Goal: Information Seeking & Learning: Learn about a topic

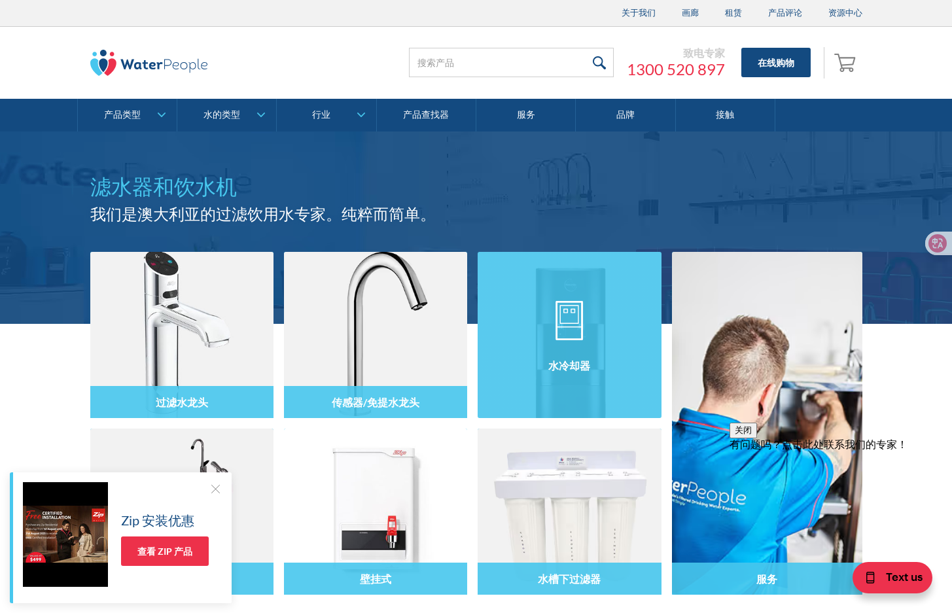
click at [602, 331] on div at bounding box center [569, 347] width 183 height 79
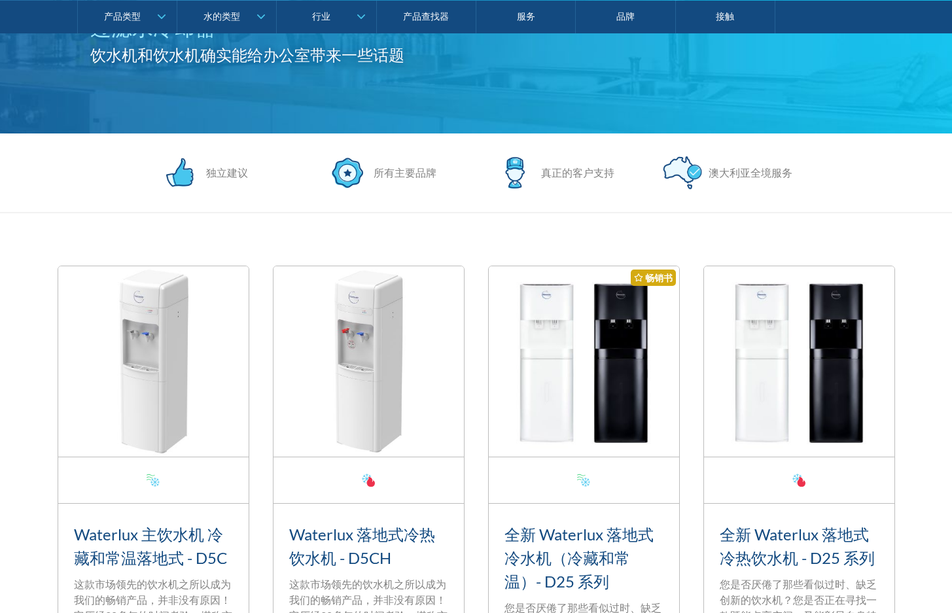
click at [187, 361] on img at bounding box center [153, 361] width 190 height 190
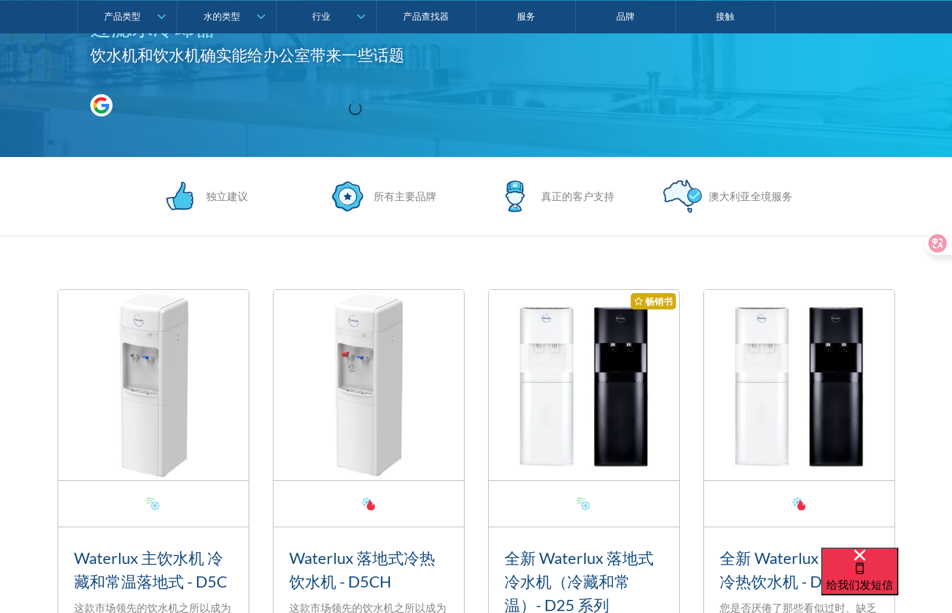
click at [196, 336] on img at bounding box center [153, 385] width 190 height 190
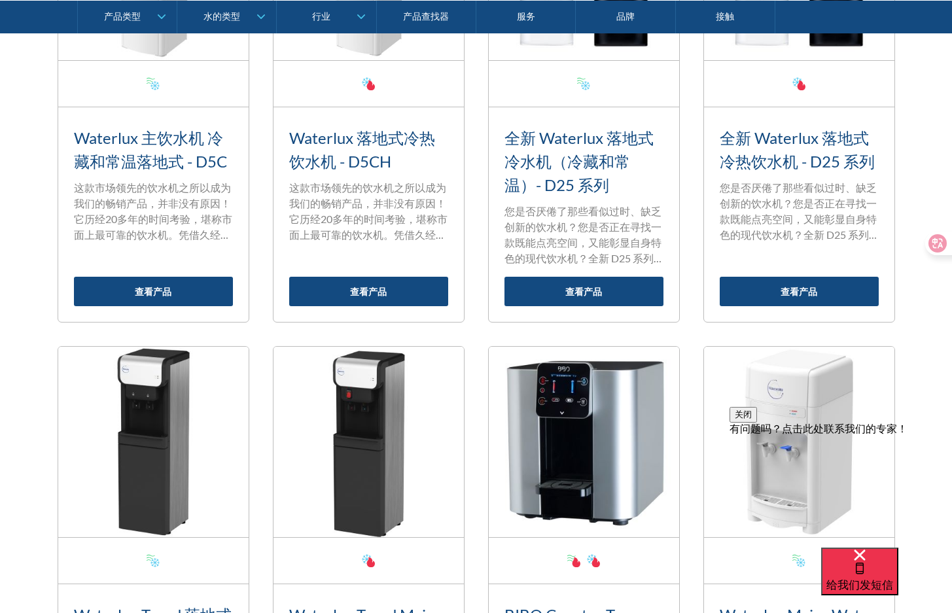
scroll to position [916, 0]
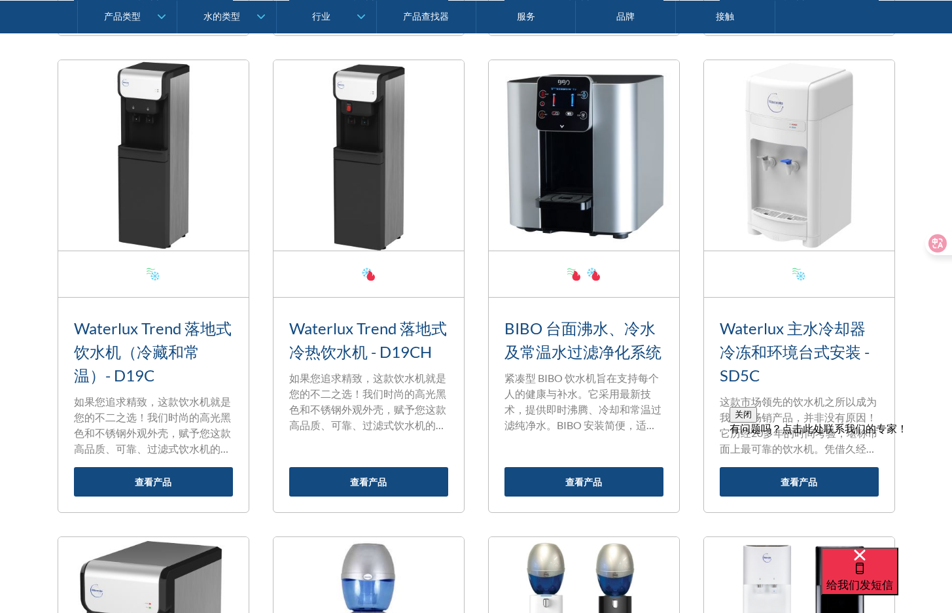
drag, startPoint x: 722, startPoint y: 161, endPoint x: 741, endPoint y: 159, distance: 19.1
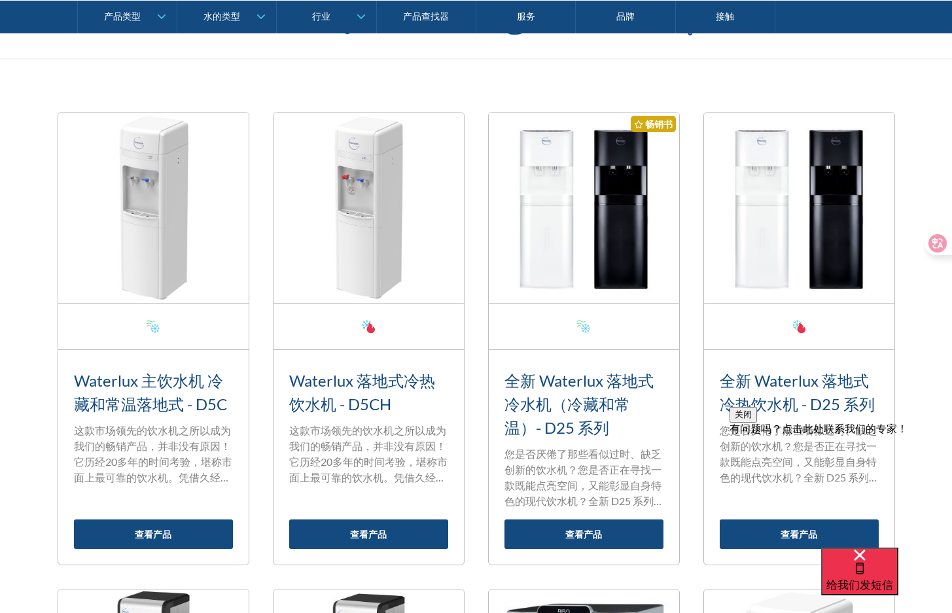
scroll to position [393, 0]
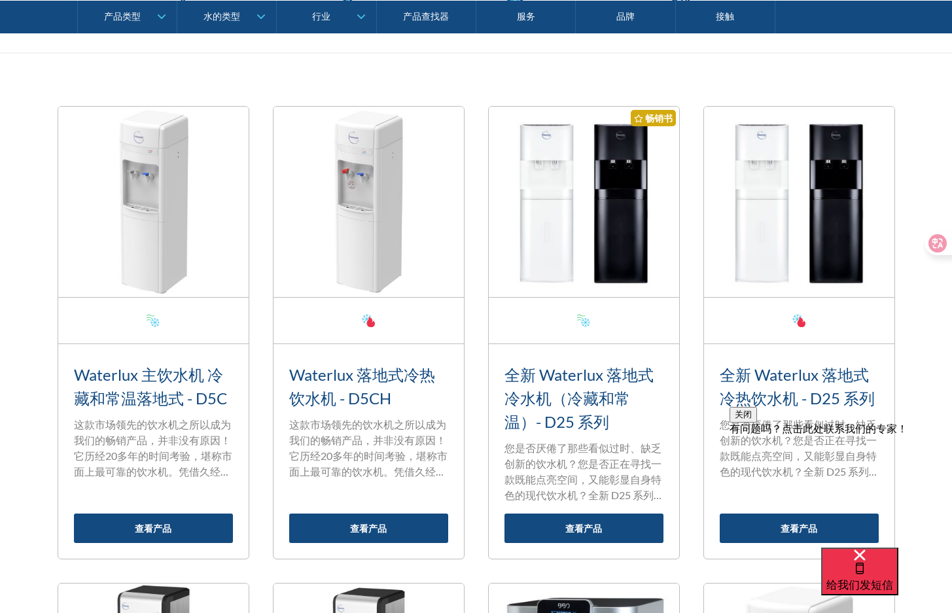
click at [169, 143] on img at bounding box center [153, 202] width 190 height 190
click at [142, 518] on link "查看产品" at bounding box center [153, 528] width 159 height 29
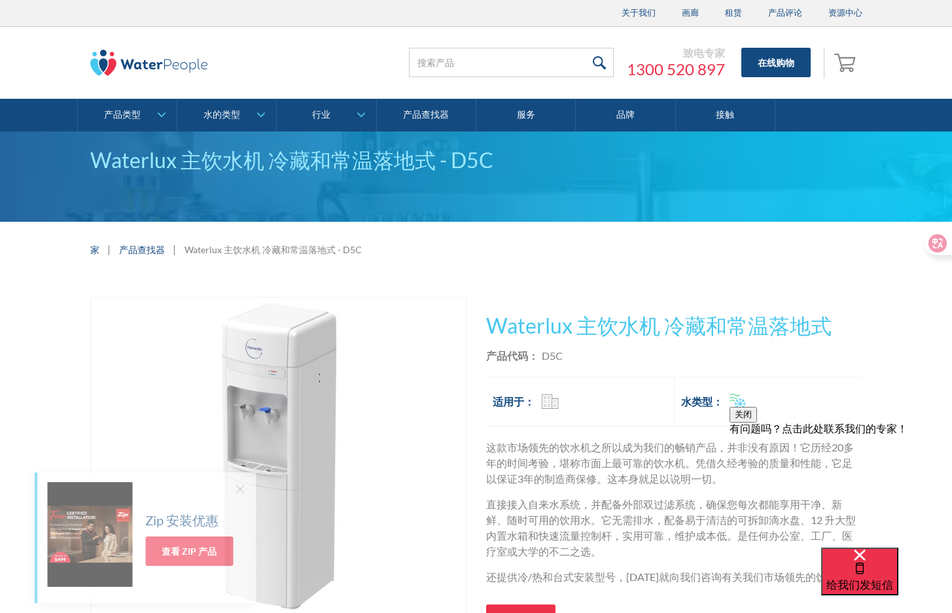
click at [296, 442] on img "打开灯箱" at bounding box center [278, 456] width 317 height 317
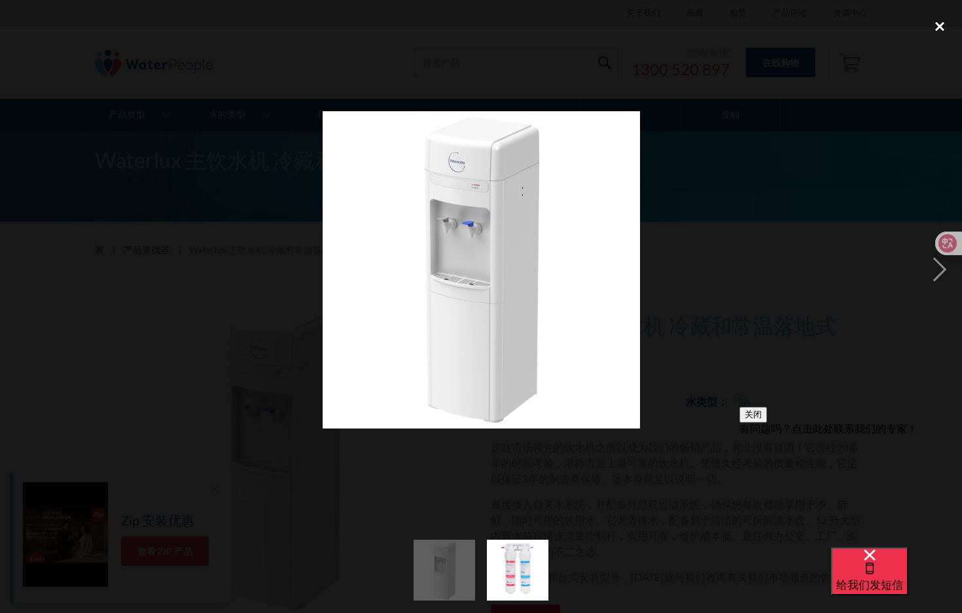
click at [942, 25] on div "close lightbox" at bounding box center [940, 26] width 45 height 29
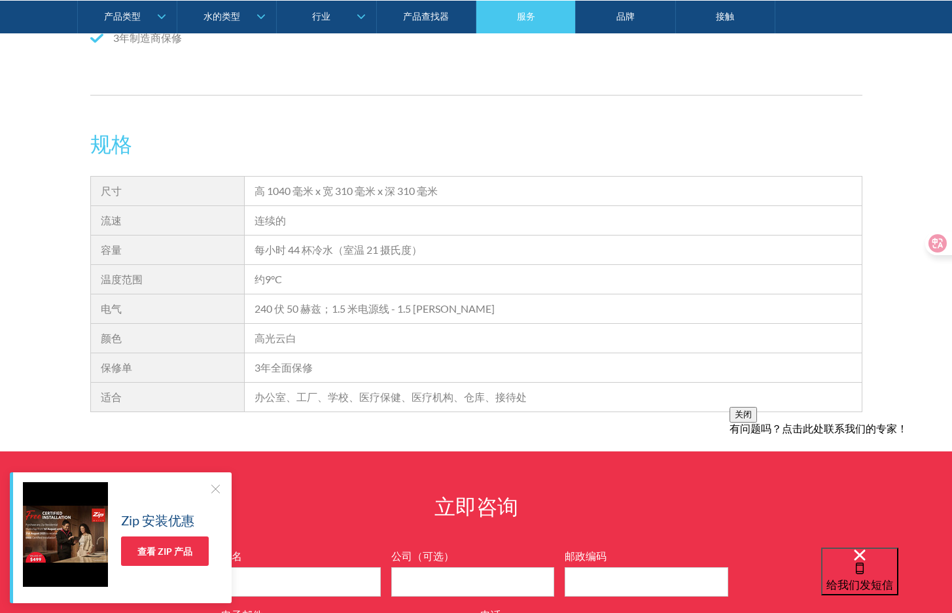
scroll to position [1115, 0]
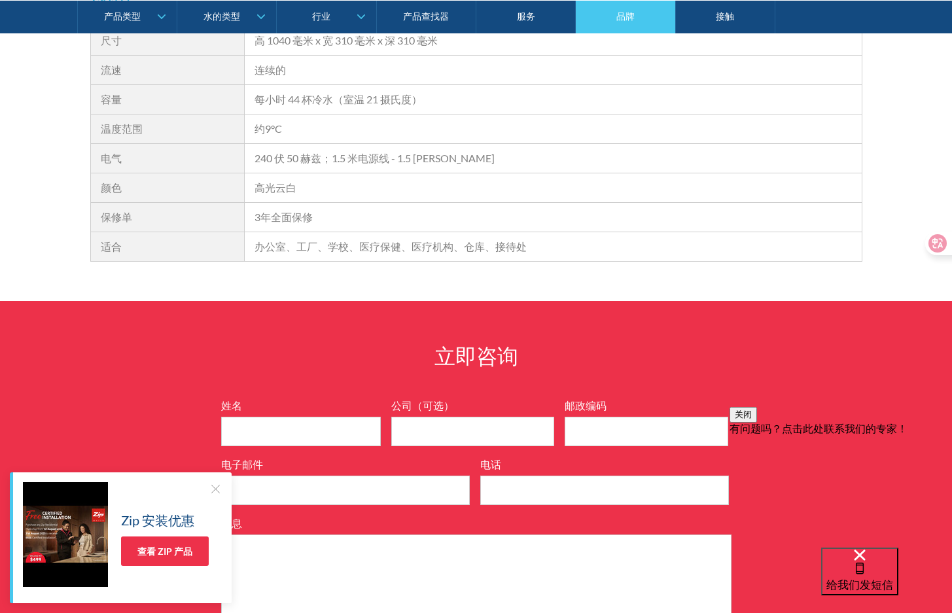
click at [618, 14] on font "品牌" at bounding box center [626, 15] width 18 height 11
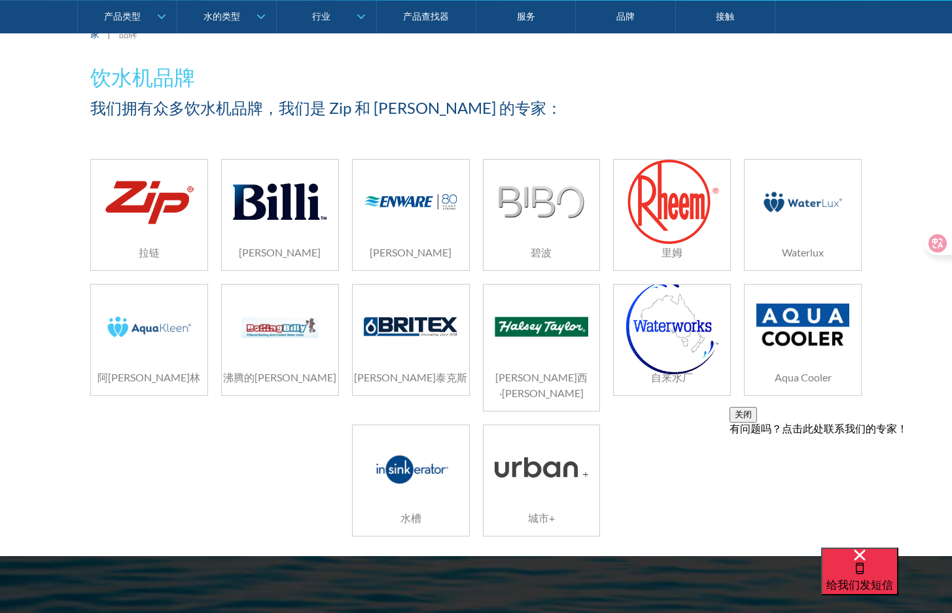
click at [422, 437] on img at bounding box center [410, 468] width 93 height 62
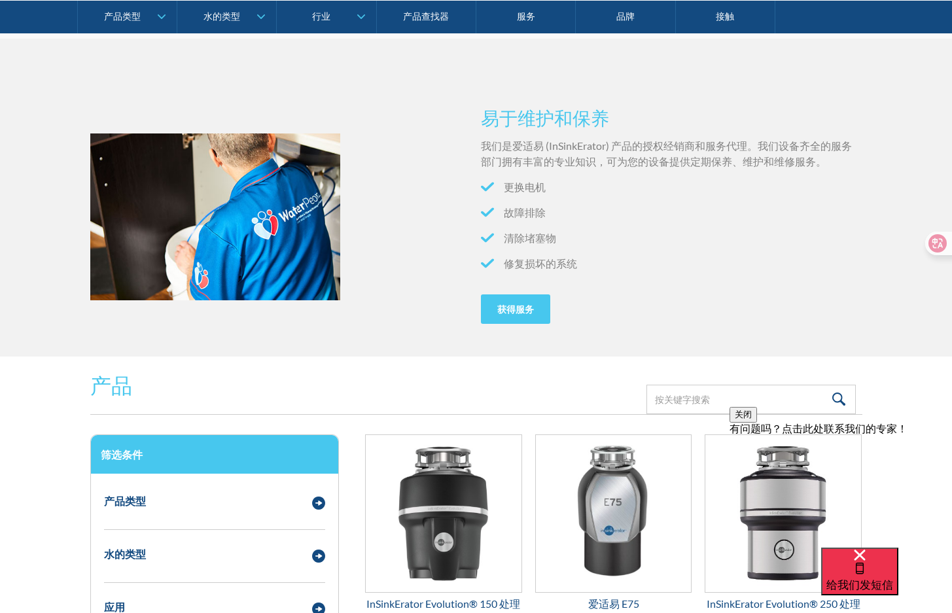
scroll to position [1505, 0]
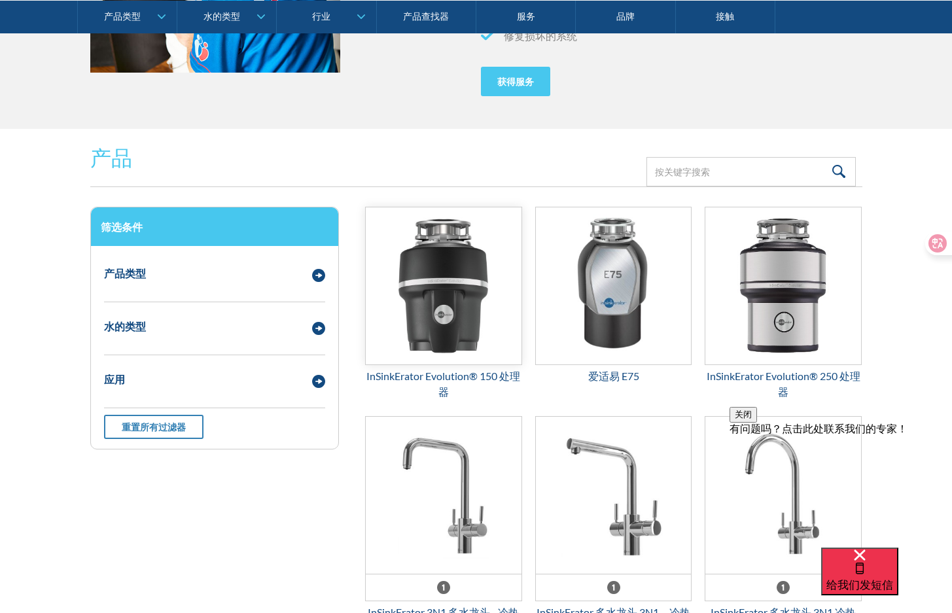
click at [450, 332] on img "电子邮件表格 3" at bounding box center [444, 285] width 156 height 157
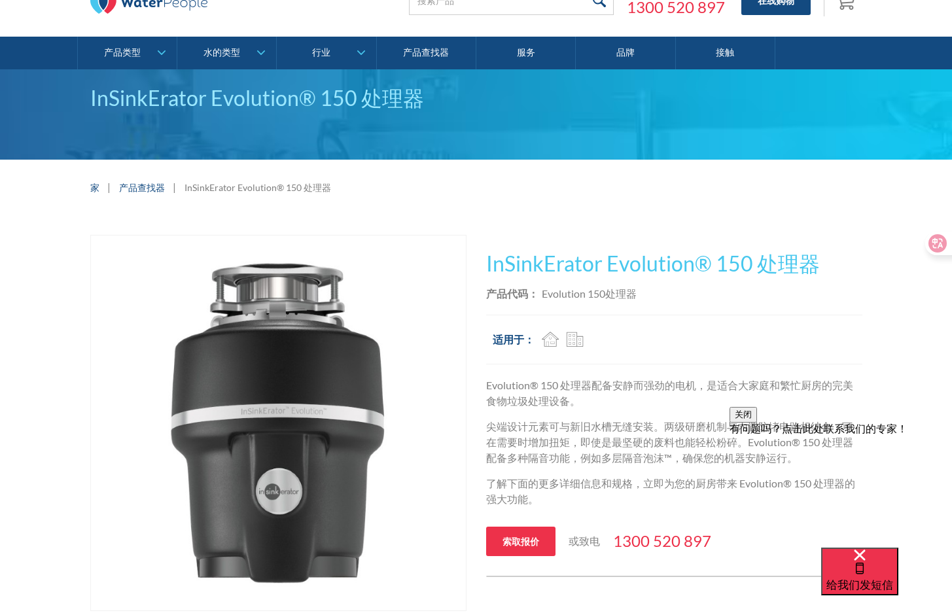
scroll to position [196, 0]
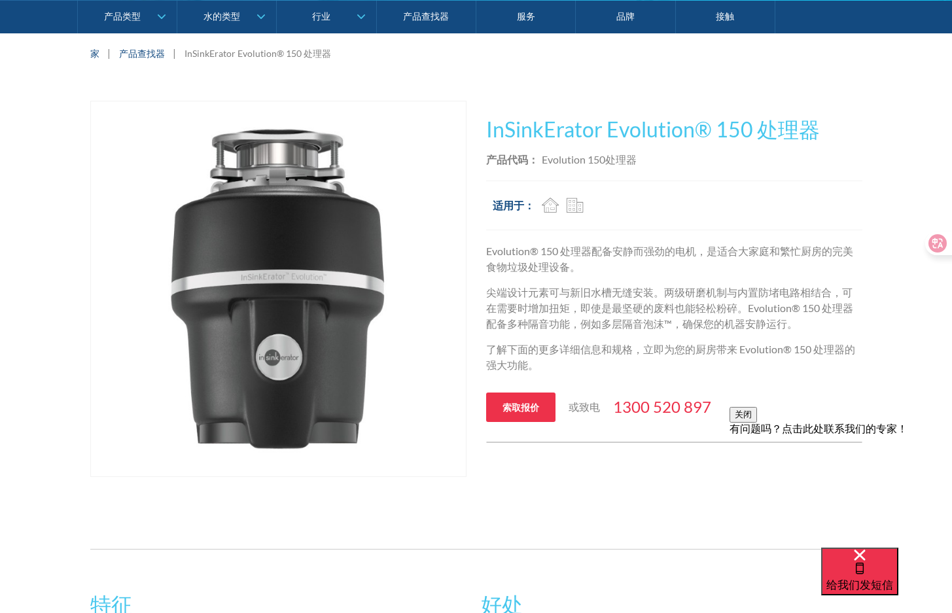
click at [239, 319] on img "打开灯箱" at bounding box center [278, 288] width 375 height 375
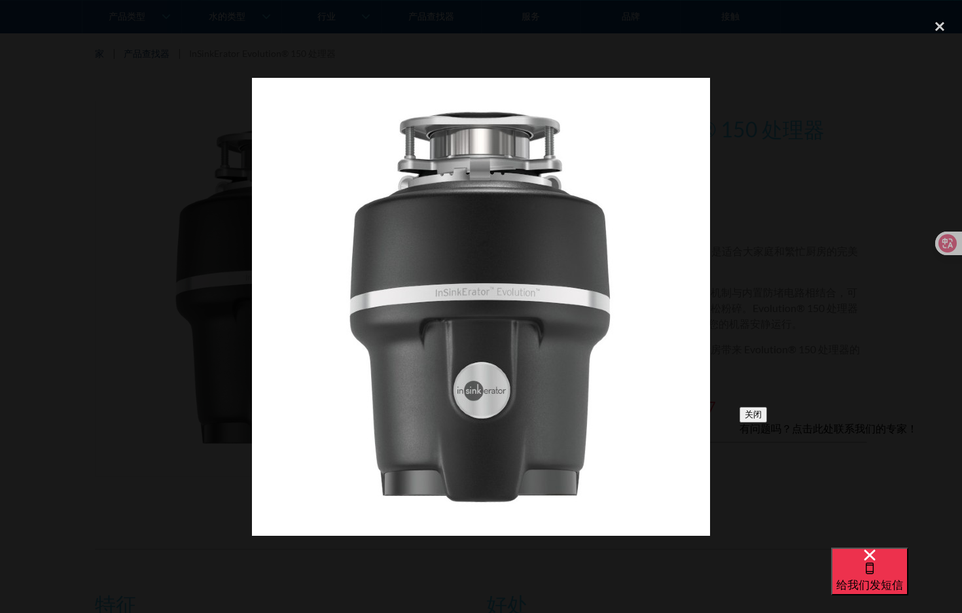
click at [840, 126] on div at bounding box center [481, 306] width 962 height 589
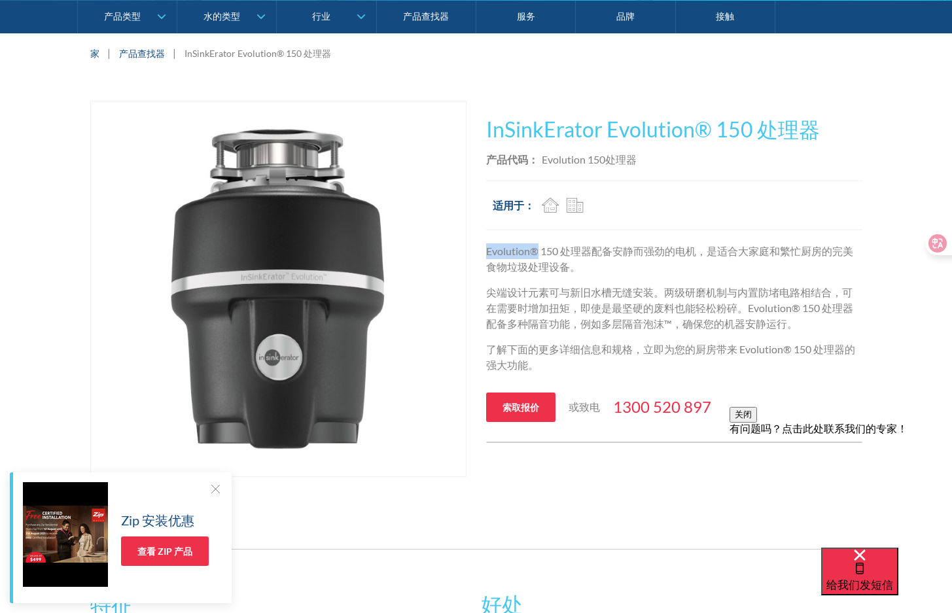
drag, startPoint x: 484, startPoint y: 248, endPoint x: 535, endPoint y: 247, distance: 51.1
click at [535, 247] on div "播放视频 适合大多数品牌 畅销书 未找到任何商品。 当您购买我们的任何过滤和反渗透饮用水系统时，这种水龙头设计都包含在我们的标准系列水龙头选项中。 未找到任何…" at bounding box center [476, 292] width 772 height 383
copy font "Evolution®"
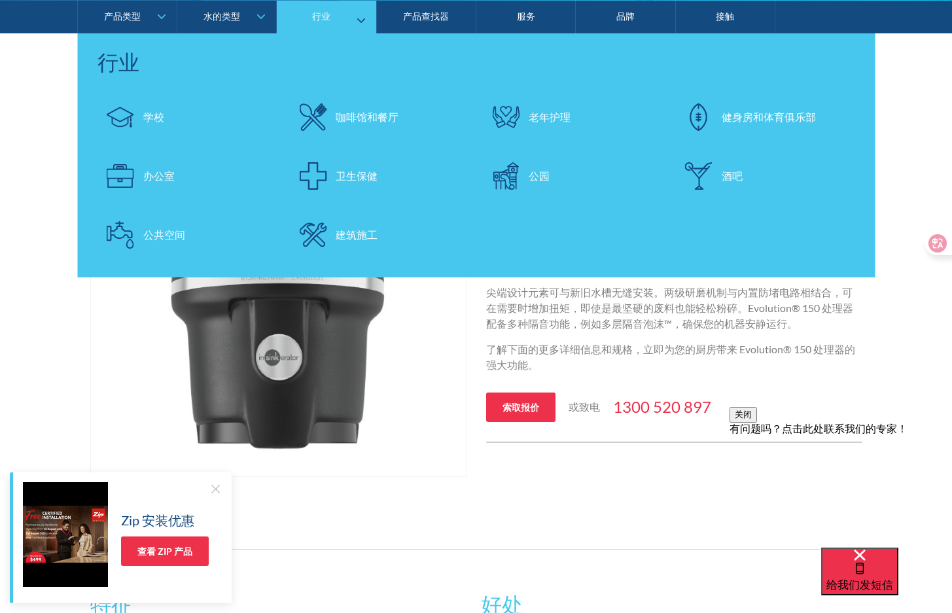
click at [361, 18] on link "行业" at bounding box center [326, 16] width 99 height 33
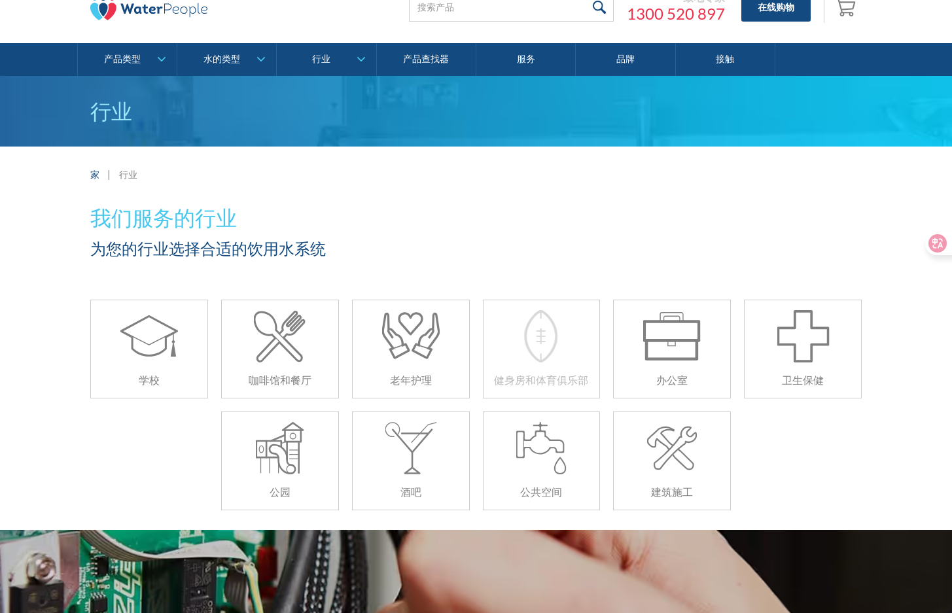
scroll to position [131, 0]
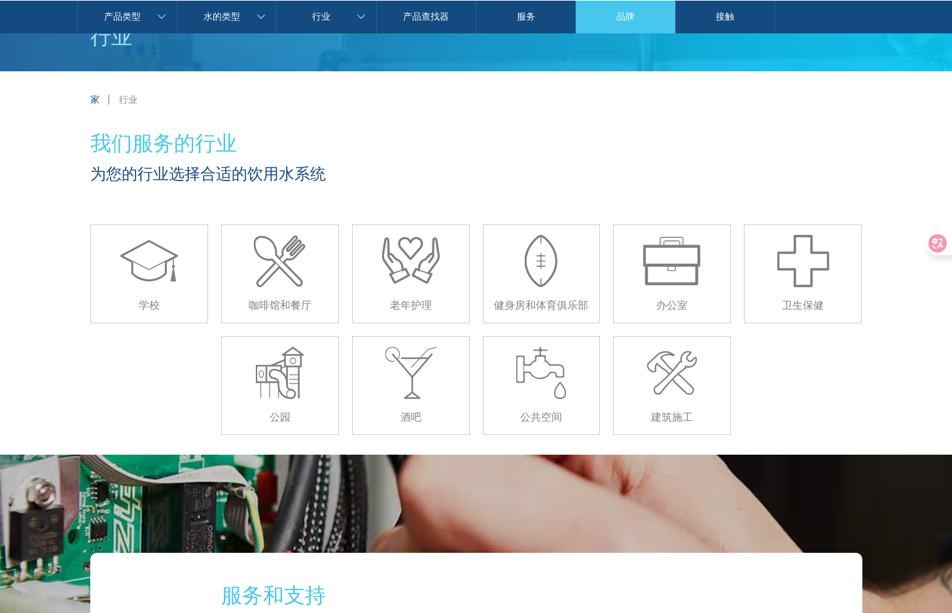
click at [636, 25] on link "品牌" at bounding box center [625, 16] width 99 height 33
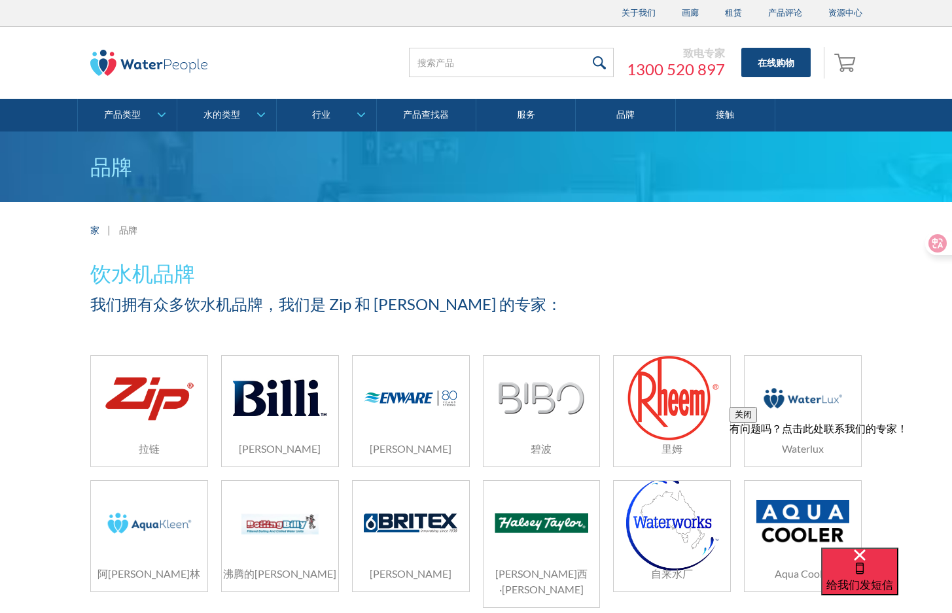
scroll to position [196, 0]
